Goal: Information Seeking & Learning: Learn about a topic

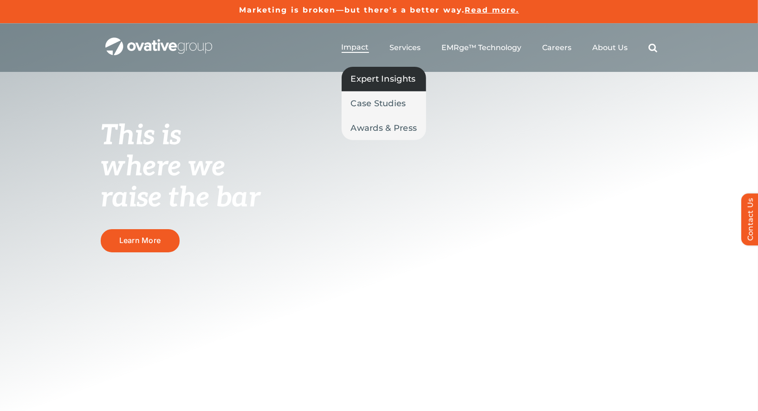
click at [364, 79] on span "Expert Insights" at bounding box center [383, 78] width 65 height 13
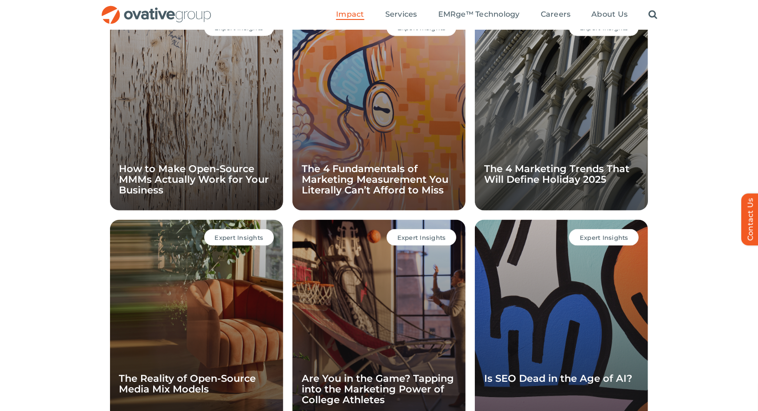
scroll to position [647, 0]
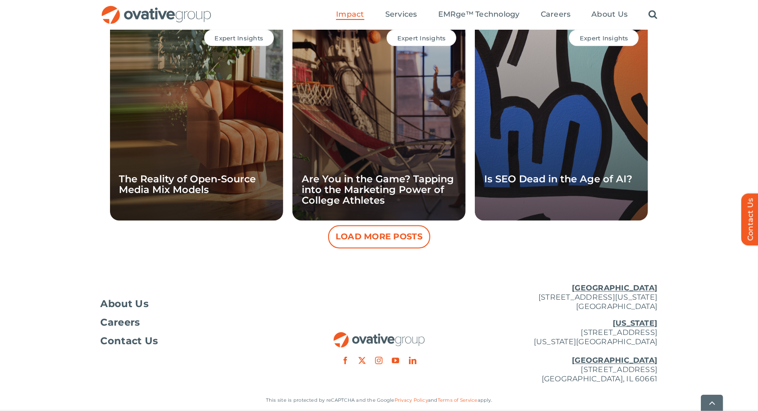
scroll to position [880, 0]
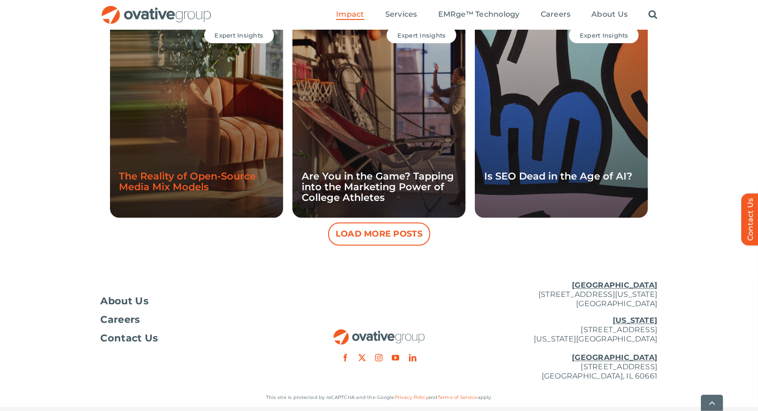
click at [199, 183] on link "The Reality of Open-Source Media Mix Models" at bounding box center [187, 181] width 137 height 22
